Goal: Information Seeking & Learning: Learn about a topic

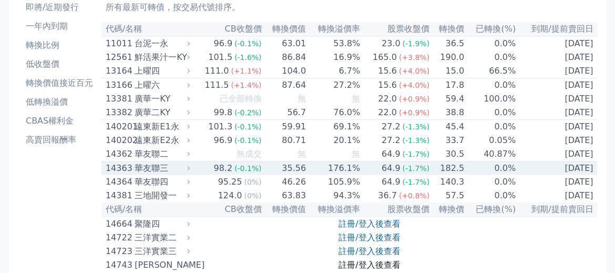
scroll to position [191, 0]
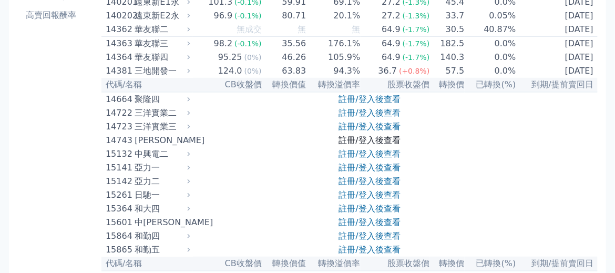
click at [362, 145] on link "註冊/登入後查看" at bounding box center [369, 140] width 61 height 10
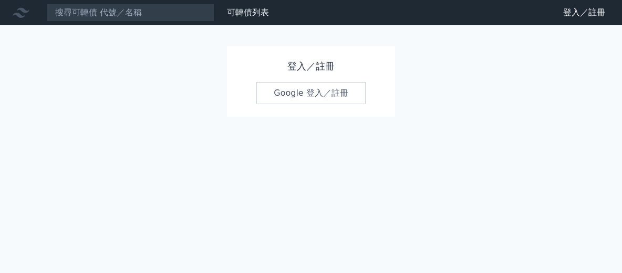
click at [279, 96] on link "Google 登入／註冊" at bounding box center [310, 93] width 109 height 22
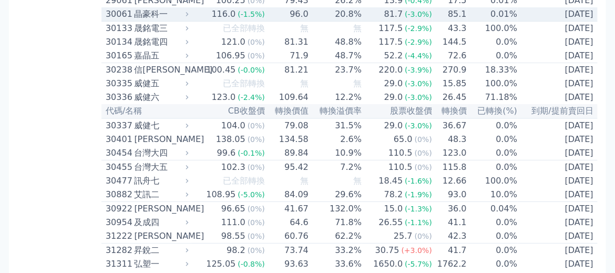
scroll to position [1480, 0]
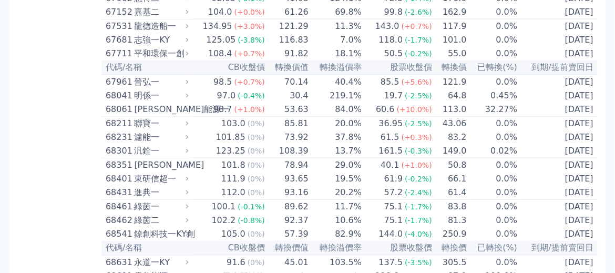
scroll to position [4914, 0]
